Goal: Navigation & Orientation: Find specific page/section

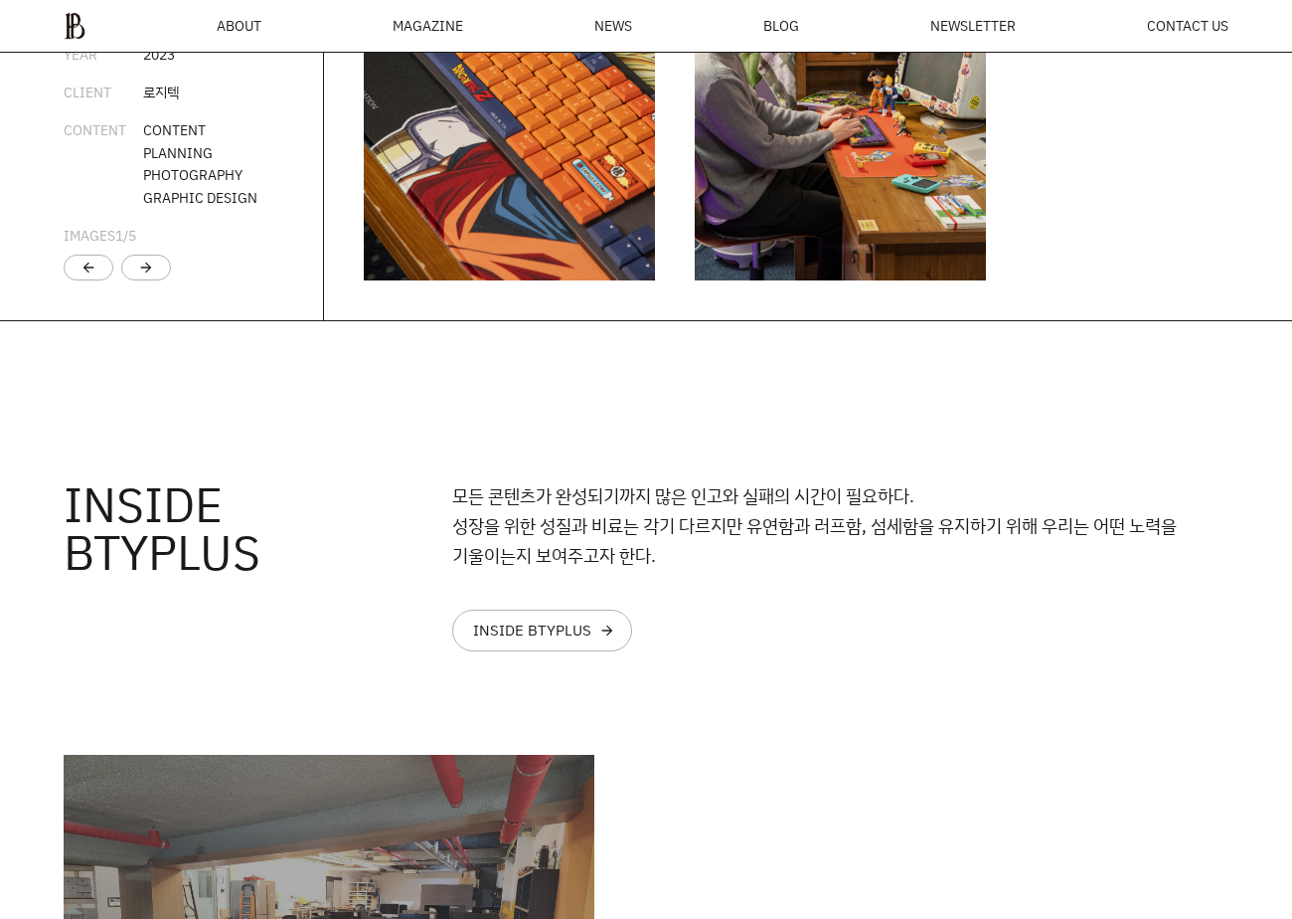
scroll to position [4015, 0]
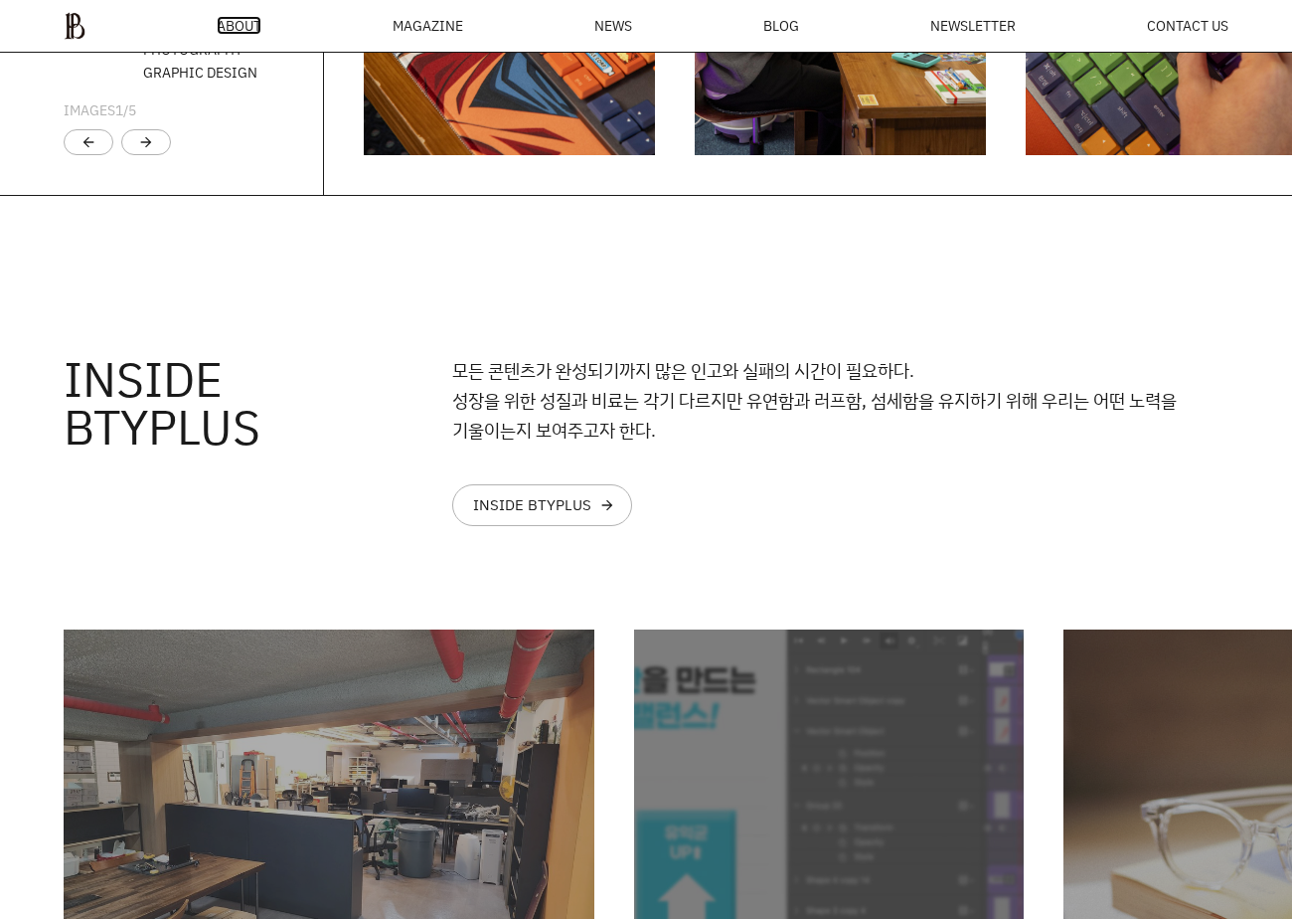
click at [237, 21] on span "ABOUT" at bounding box center [239, 26] width 45 height 14
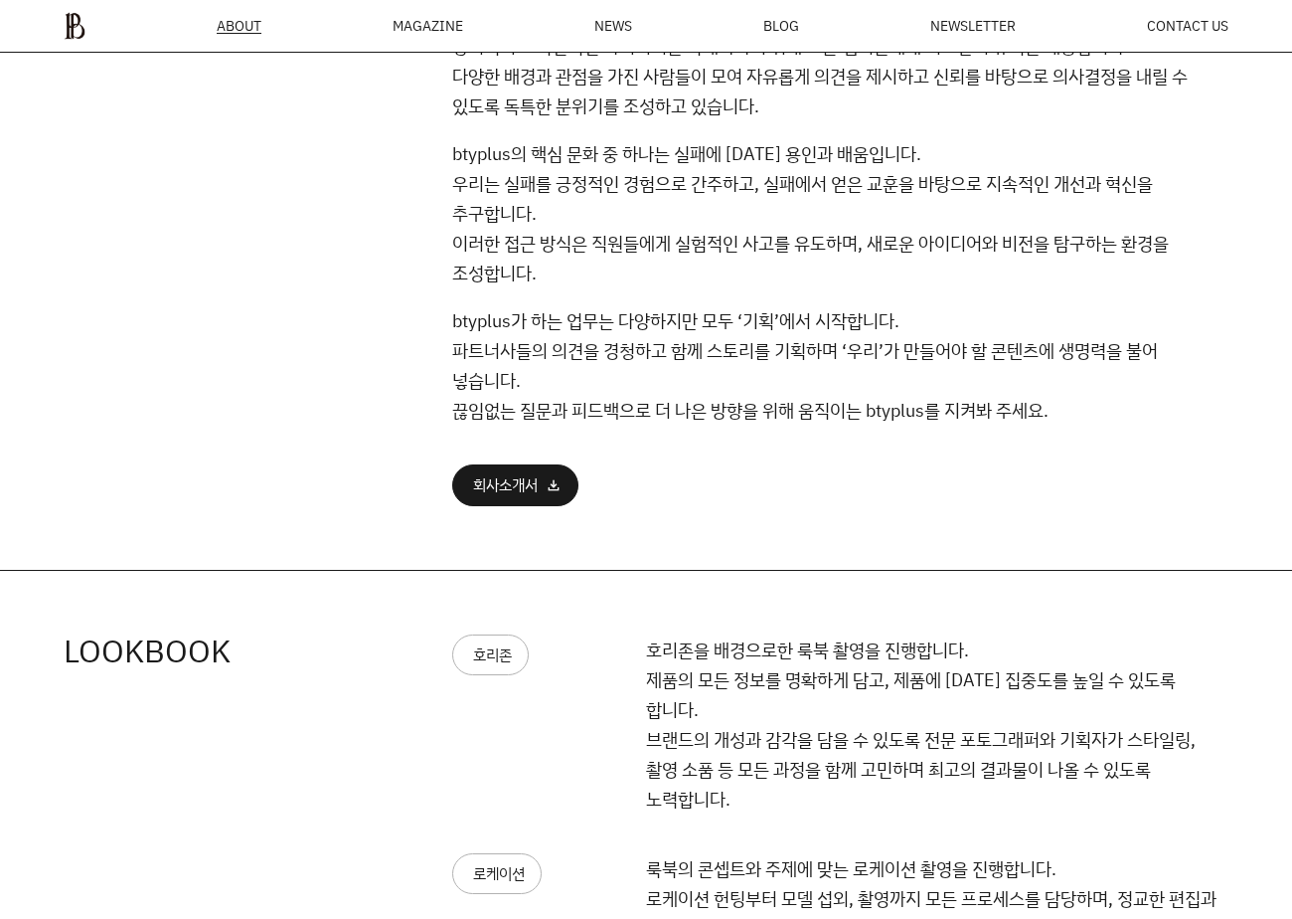
scroll to position [1247, 0]
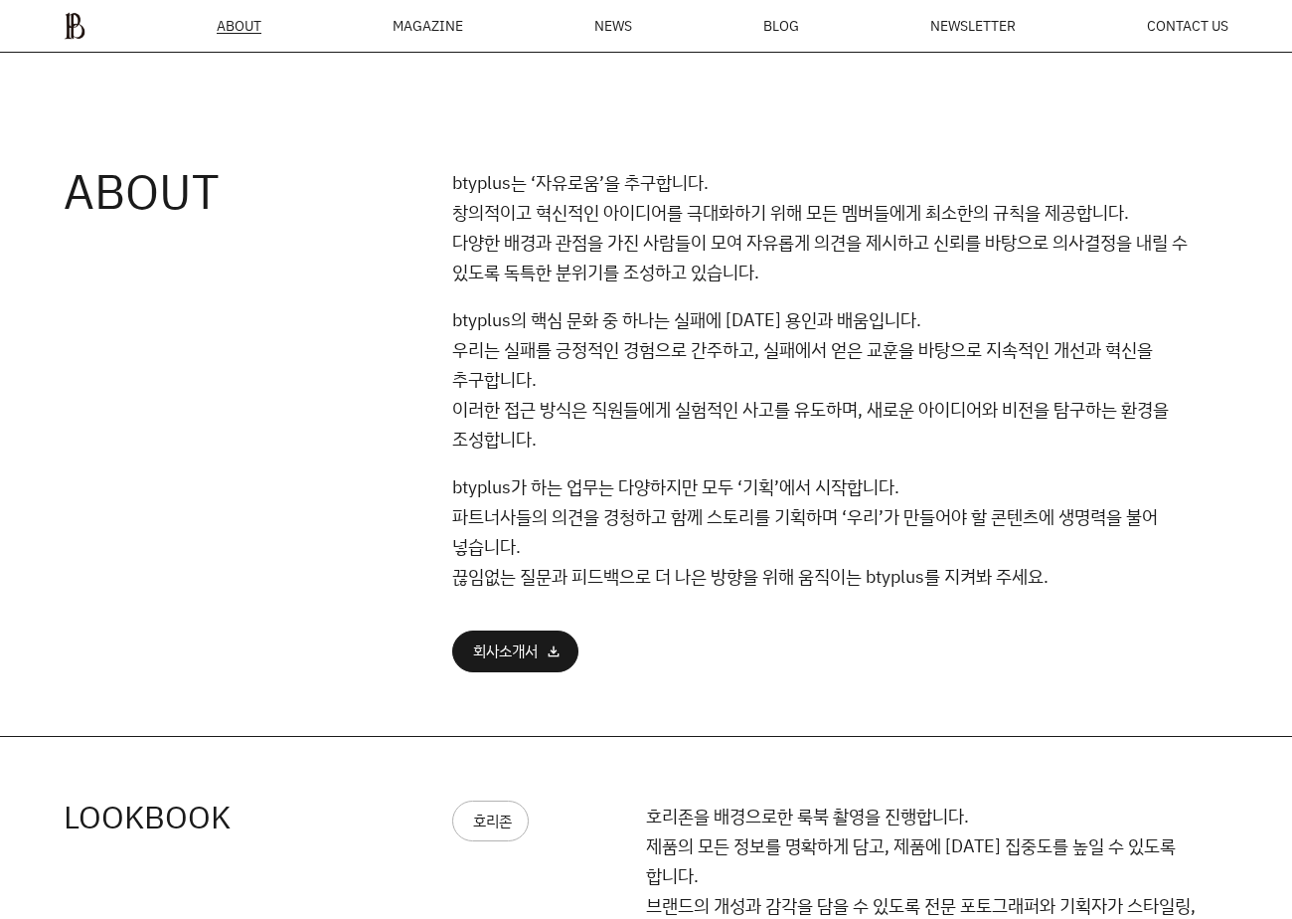
click at [420, 28] on div "MAGAZINE" at bounding box center [428, 26] width 71 height 14
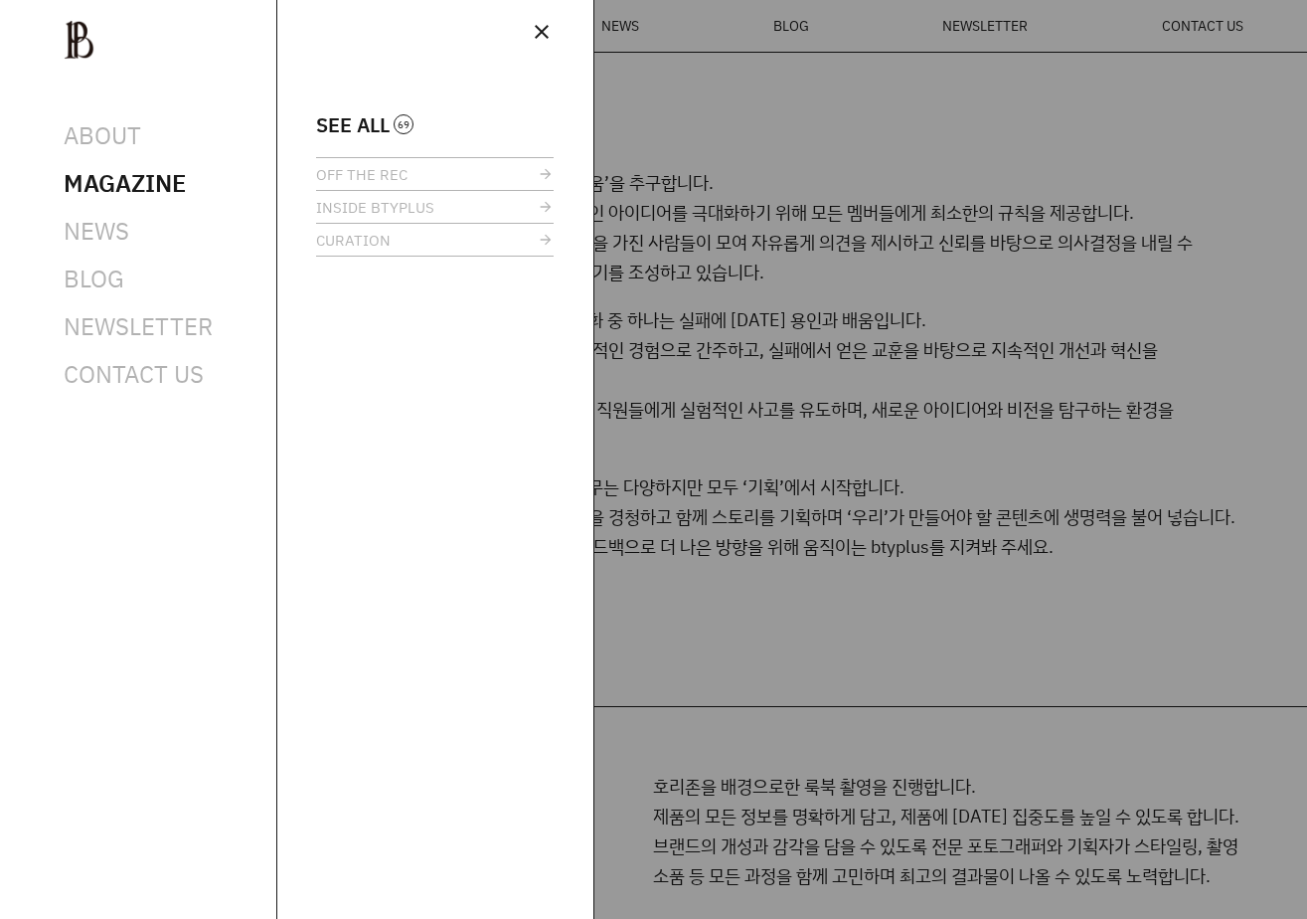
click at [545, 20] on span "close" at bounding box center [542, 32] width 24 height 24
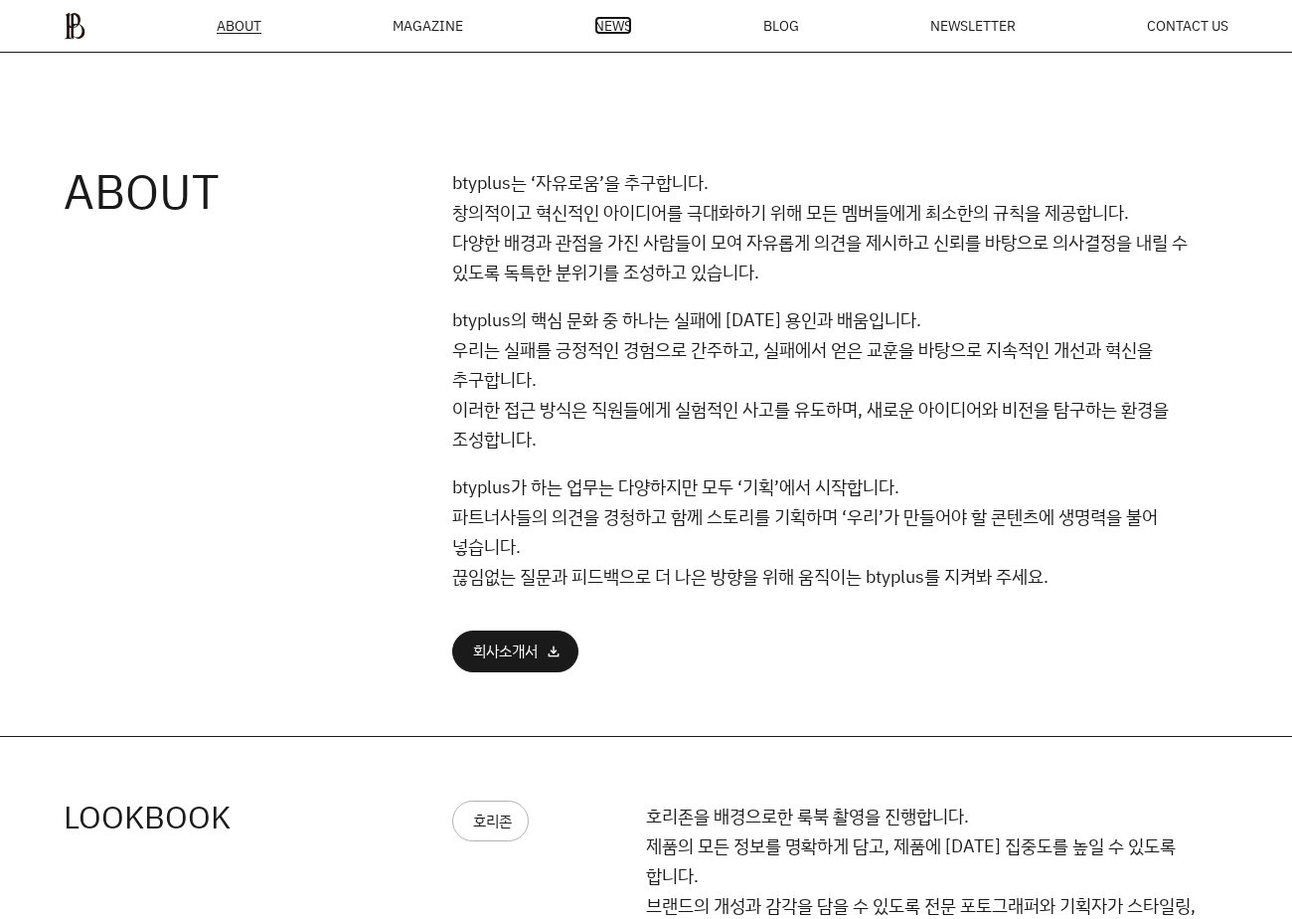
click at [616, 22] on span "NEWS" at bounding box center [613, 26] width 38 height 14
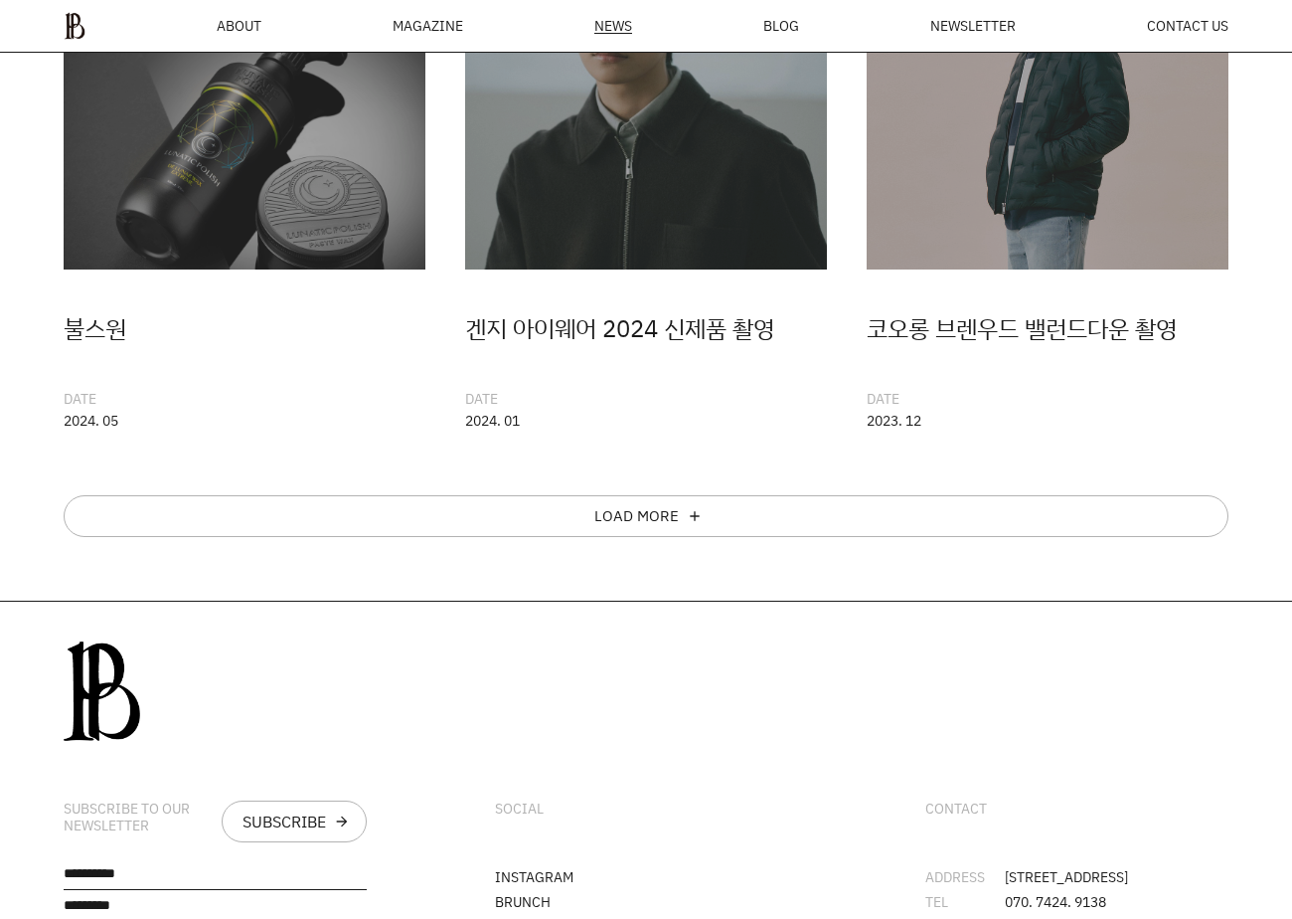
scroll to position [1152, 0]
